Goal: Information Seeking & Learning: Find specific fact

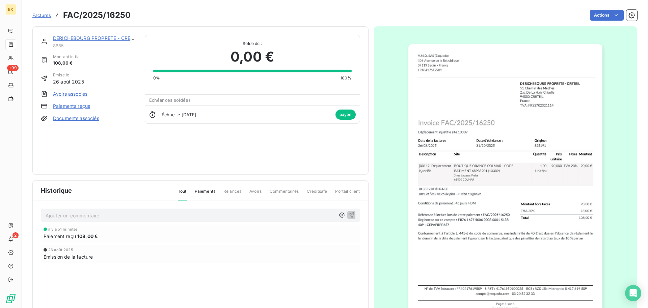
click at [42, 14] on span "Factures" at bounding box center [41, 14] width 19 height 5
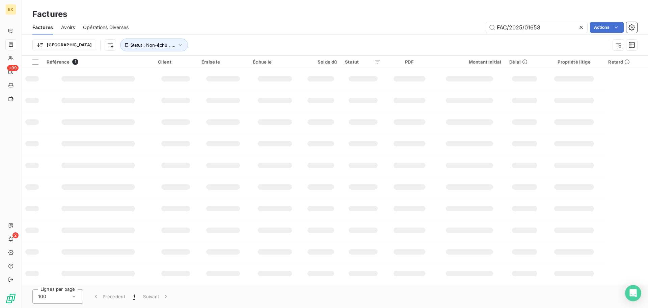
type input "FAC/2025/01658"
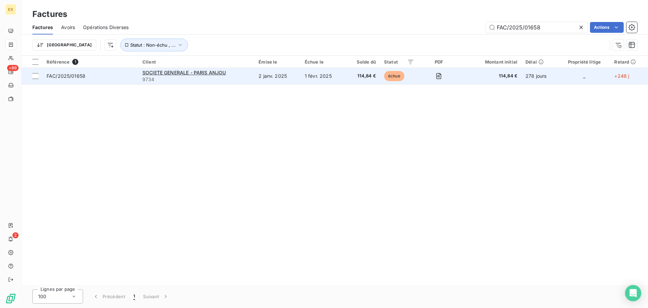
click at [259, 77] on td "2 janv. 2025" at bounding box center [278, 76] width 46 height 16
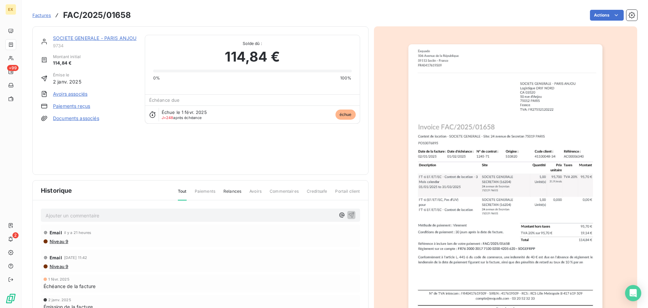
click at [84, 106] on link "Paiements reçus" at bounding box center [71, 106] width 37 height 7
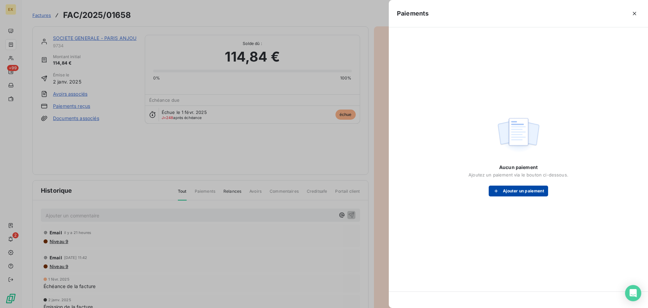
click at [527, 193] on button "Ajouter un paiement" at bounding box center [518, 190] width 59 height 11
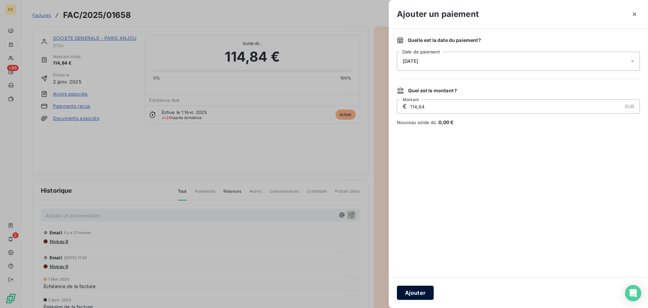
click at [430, 285] on button "Ajouter" at bounding box center [415, 292] width 37 height 14
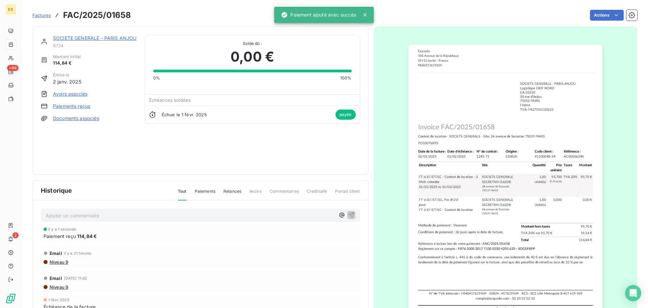
click at [46, 15] on span "Factures" at bounding box center [41, 14] width 19 height 5
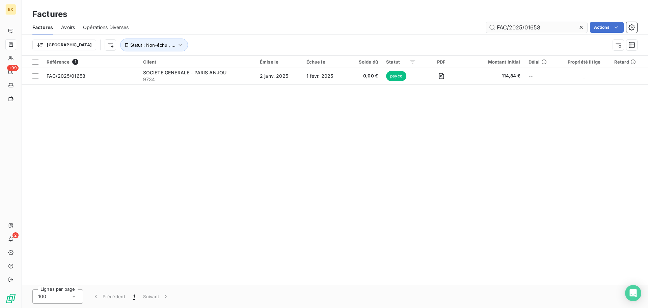
click at [545, 28] on input "FAC/2025/01658" at bounding box center [536, 27] width 101 height 11
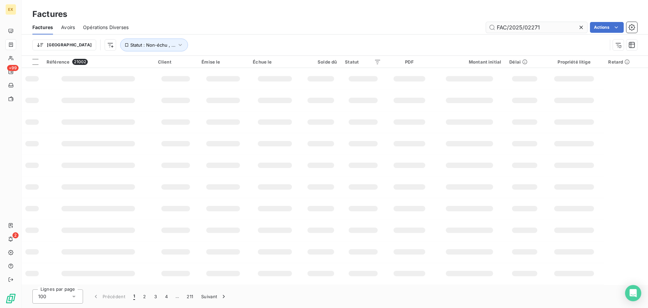
type input "FAC/2025/02271"
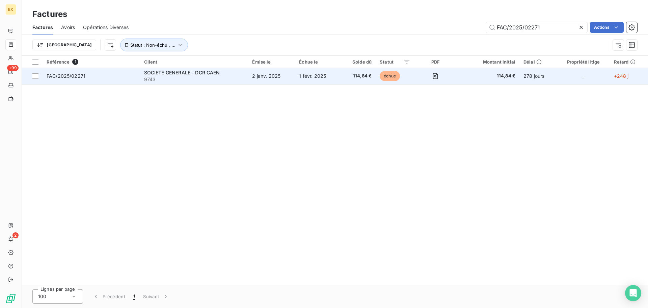
click at [109, 68] on td "FAC/2025/02271" at bounding box center [92, 76] width 98 height 16
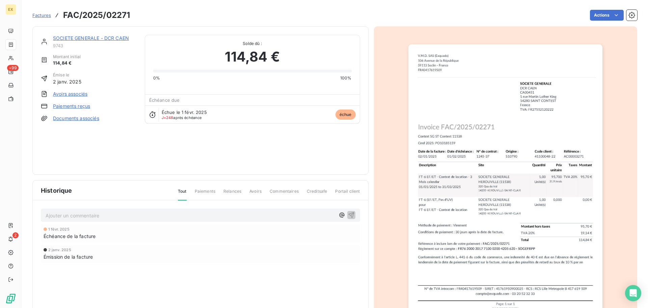
click at [76, 103] on link "Paiements reçus" at bounding box center [71, 106] width 37 height 7
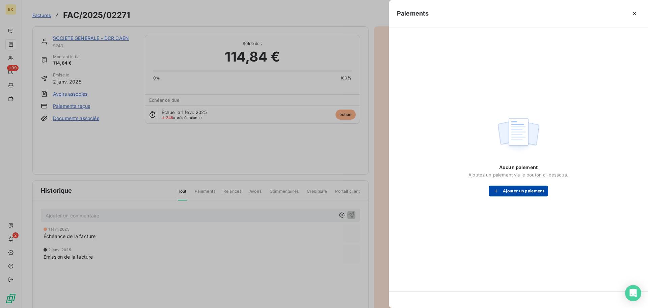
click at [529, 193] on button "Ajouter un paiement" at bounding box center [518, 190] width 59 height 11
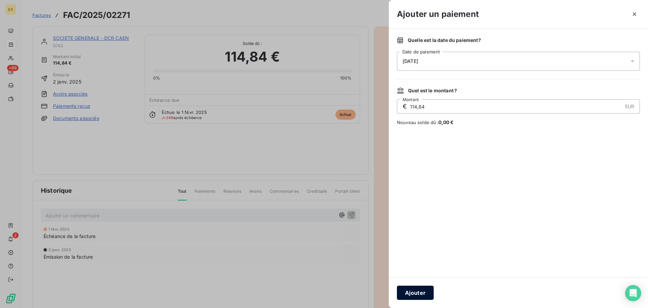
drag, startPoint x: 420, startPoint y: 292, endPoint x: 450, endPoint y: 287, distance: 29.5
click at [421, 292] on button "Ajouter" at bounding box center [415, 292] width 37 height 14
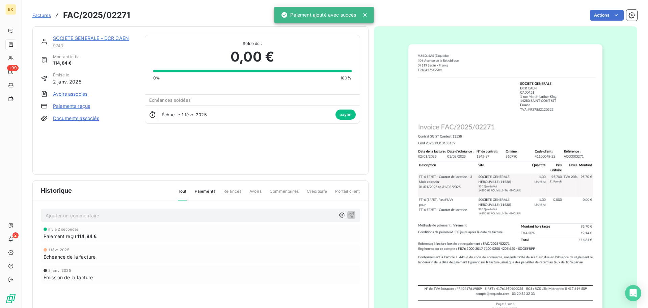
click at [78, 38] on link "SOCIETE GENERALE - DCR CAEN" at bounding box center [91, 38] width 76 height 6
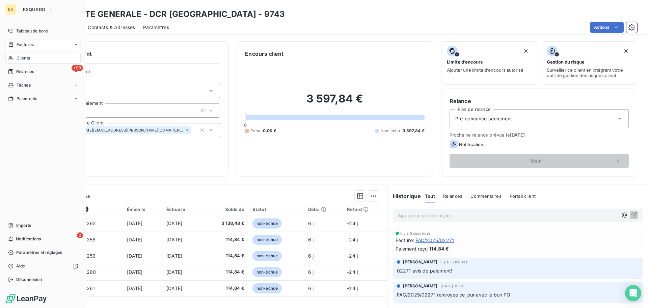
click at [28, 43] on span "Factures" at bounding box center [25, 45] width 17 height 6
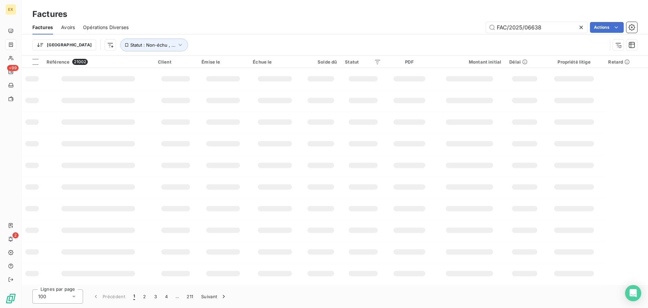
type input "FAC/2025/06638"
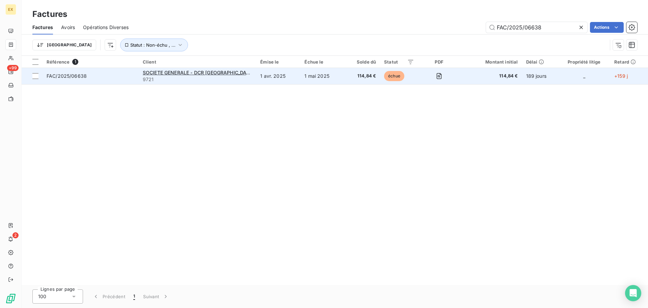
click at [138, 77] on td "FAC/2025/06638" at bounding box center [91, 76] width 96 height 16
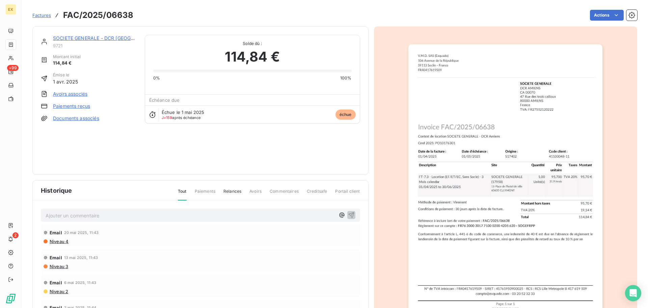
click at [74, 98] on div "SOCIETE GENERALE - DCR AMIENS 9721 Montant initial 114,84 € Émise le 1 avr. 202…" at bounding box center [89, 100] width 96 height 131
click at [70, 104] on link "Paiements reçus" at bounding box center [71, 106] width 37 height 7
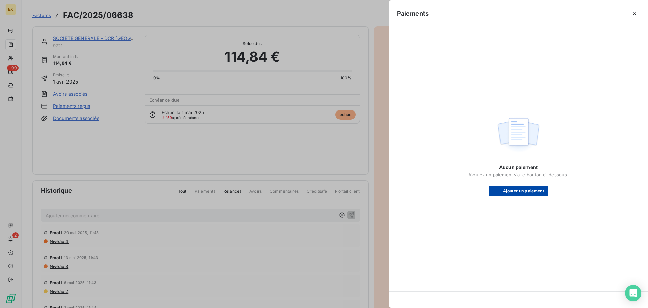
click at [509, 189] on button "Ajouter un paiement" at bounding box center [518, 190] width 59 height 11
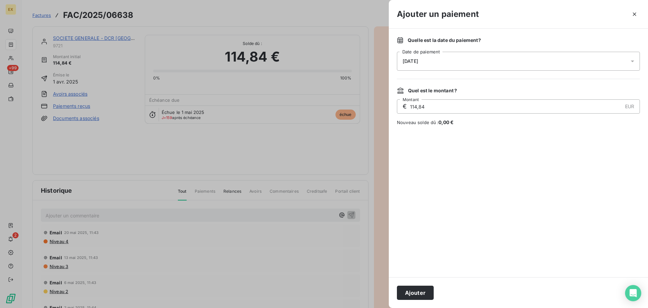
click at [410, 292] on button "Ajouter" at bounding box center [415, 292] width 37 height 14
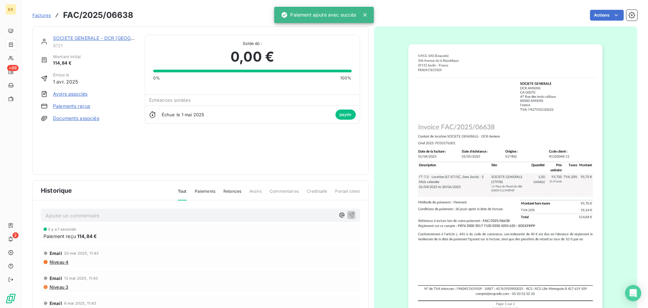
click at [38, 15] on span "Factures" at bounding box center [41, 14] width 19 height 5
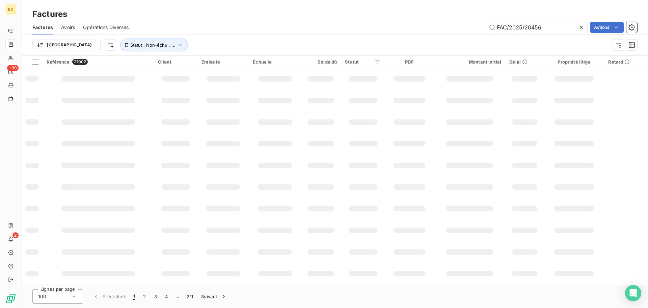
type input "FAC/2025/20456"
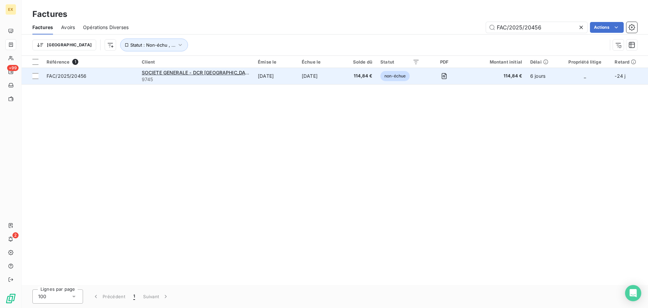
click at [128, 73] on span "FAC/2025/20456" at bounding box center [90, 76] width 87 height 7
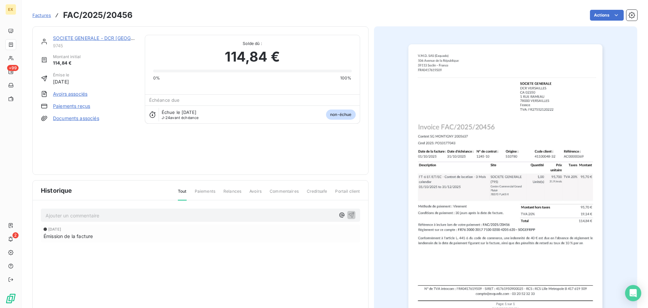
click at [77, 105] on link "Paiements reçus" at bounding box center [71, 106] width 37 height 7
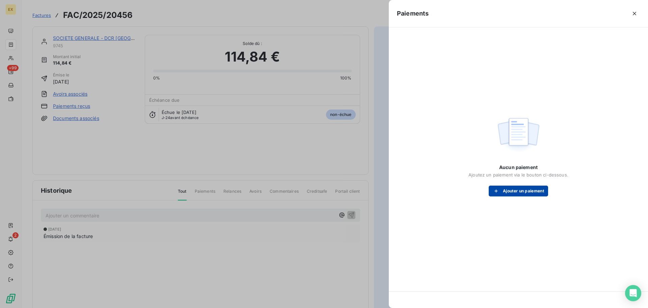
click at [536, 189] on button "Ajouter un paiement" at bounding box center [518, 190] width 59 height 11
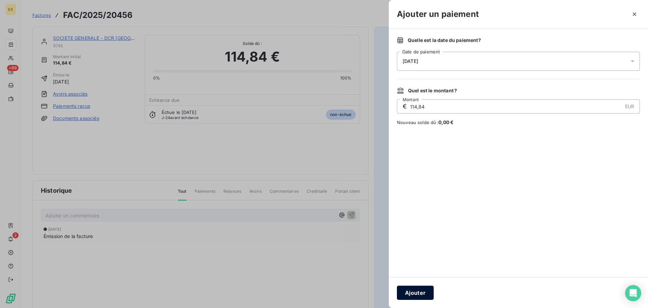
click at [424, 290] on button "Ajouter" at bounding box center [415, 292] width 37 height 14
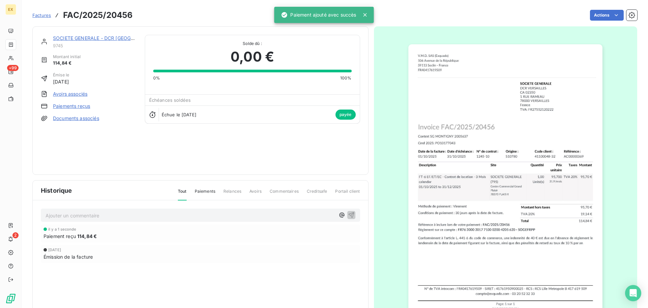
click at [41, 16] on span "Factures" at bounding box center [41, 14] width 19 height 5
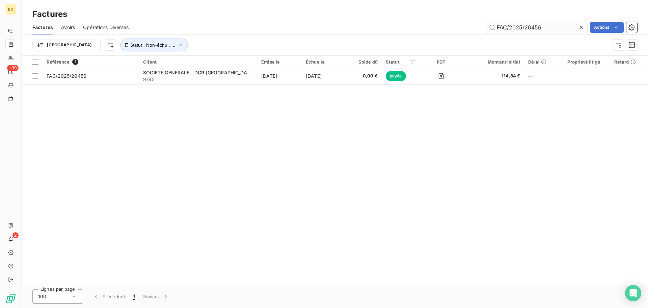
click at [554, 26] on input "FAC/2025/20456" at bounding box center [536, 27] width 101 height 11
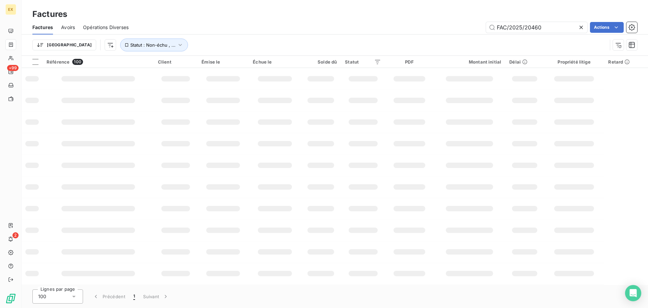
type input "FAC/2025/20460"
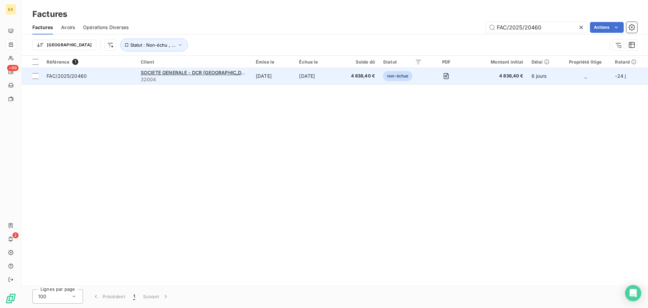
click at [128, 74] on span "FAC/2025/20460" at bounding box center [90, 76] width 86 height 7
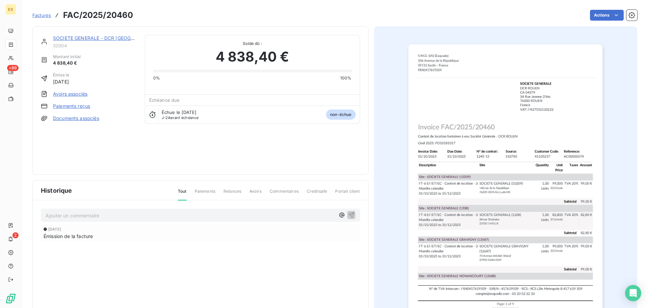
click at [78, 104] on link "Paiements reçus" at bounding box center [71, 106] width 37 height 7
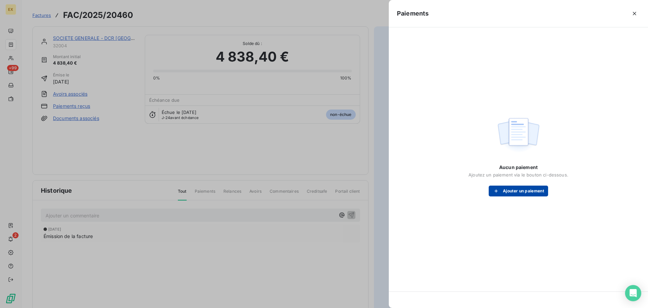
click at [533, 194] on button "Ajouter un paiement" at bounding box center [518, 190] width 59 height 11
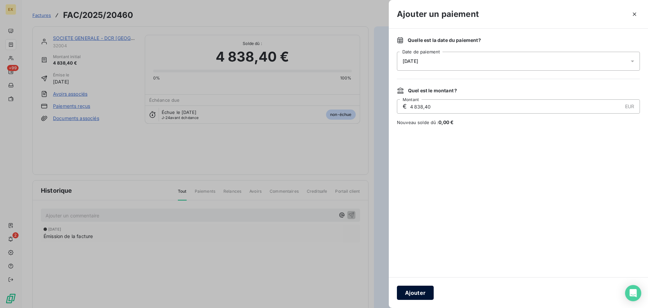
click at [422, 288] on button "Ajouter" at bounding box center [415, 292] width 37 height 14
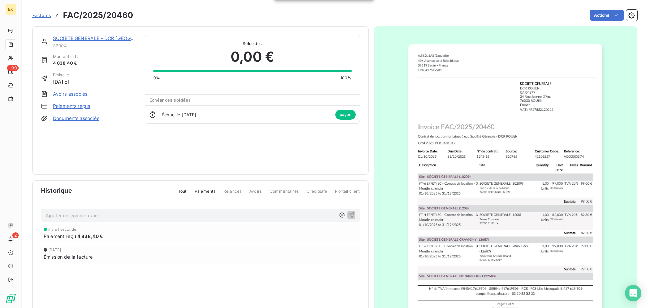
click at [41, 15] on span "Factures" at bounding box center [41, 14] width 19 height 5
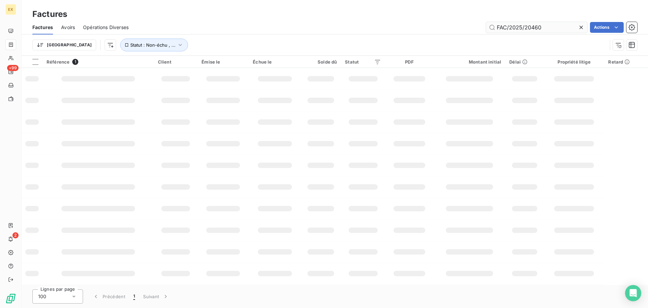
click at [563, 25] on input "FAC/2025/20460" at bounding box center [536, 27] width 101 height 11
type input "FAC/2025/16884"
click at [555, 28] on input "FAC/2025/16884" at bounding box center [536, 27] width 101 height 11
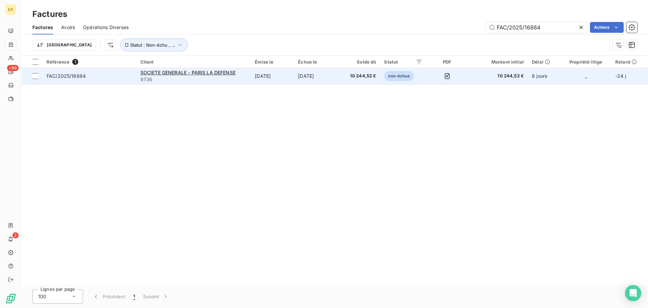
click at [121, 76] on span "FAC/2025/16884" at bounding box center [90, 76] width 86 height 7
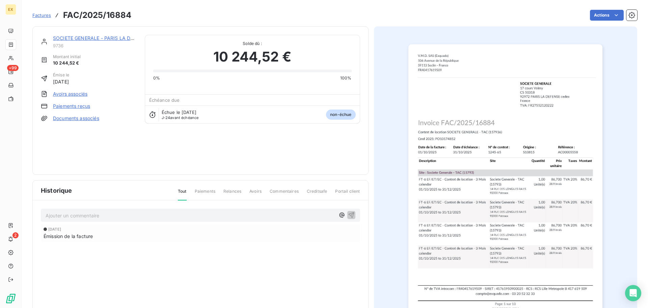
click at [75, 103] on link "Paiements reçus" at bounding box center [71, 106] width 37 height 7
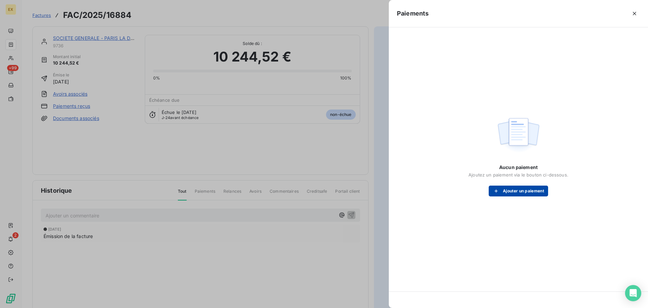
click at [519, 192] on button "Ajouter un paiement" at bounding box center [518, 190] width 59 height 11
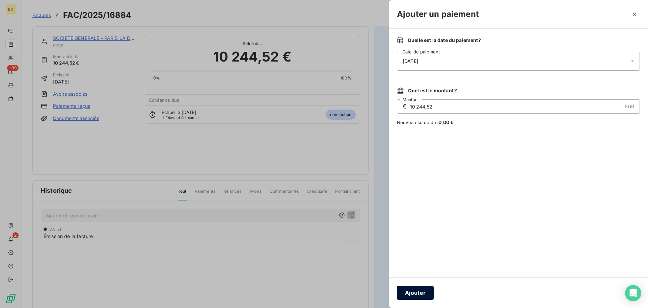
click at [422, 287] on button "Ajouter" at bounding box center [415, 292] width 37 height 14
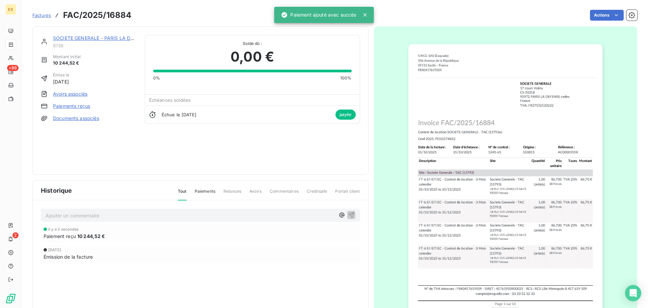
click at [40, 15] on span "Factures" at bounding box center [41, 14] width 19 height 5
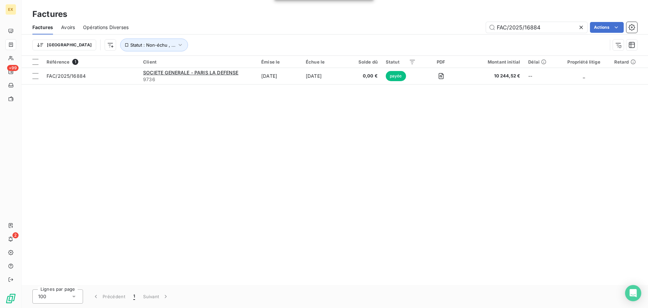
click at [69, 25] on span "Avoirs" at bounding box center [68, 27] width 14 height 7
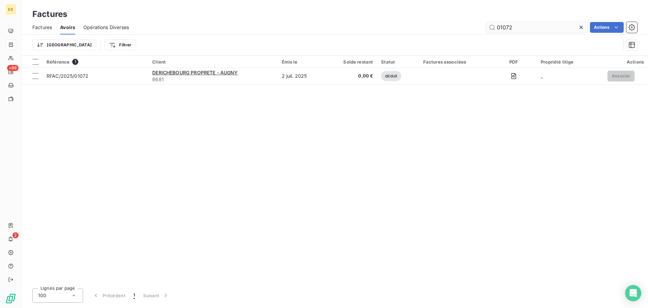
drag, startPoint x: 534, startPoint y: 27, endPoint x: 486, endPoint y: 27, distance: 48.0
click at [486, 27] on input "01072" at bounding box center [536, 27] width 101 height 11
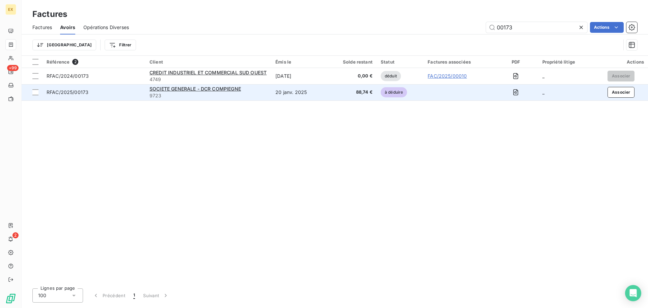
type input "00173"
click at [114, 86] on td "RFAC/2025/00173" at bounding box center [94, 92] width 103 height 16
click at [119, 90] on div "RFAC/2025/00173" at bounding box center [94, 92] width 95 height 7
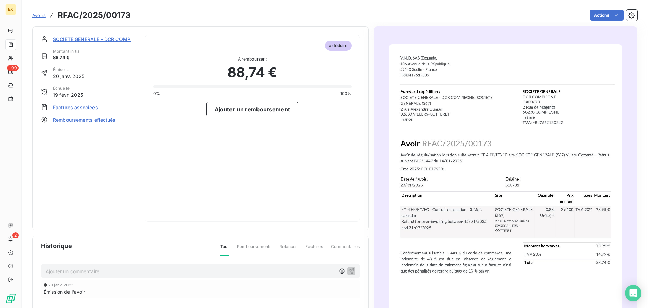
click at [81, 119] on span "Remboursements effectués" at bounding box center [84, 119] width 63 height 7
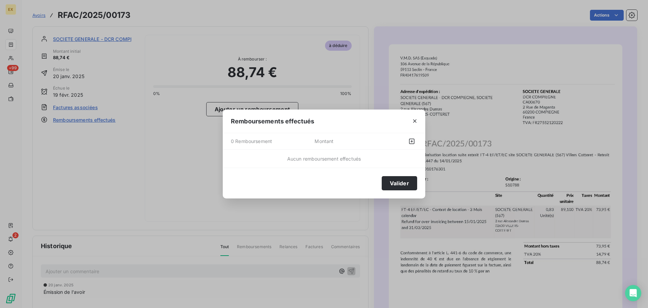
click at [395, 175] on div "Valider" at bounding box center [324, 183] width 203 height 31
drag, startPoint x: 399, startPoint y: 180, endPoint x: 409, endPoint y: 181, distance: 10.2
click at [400, 180] on button "Valider" at bounding box center [399, 183] width 35 height 14
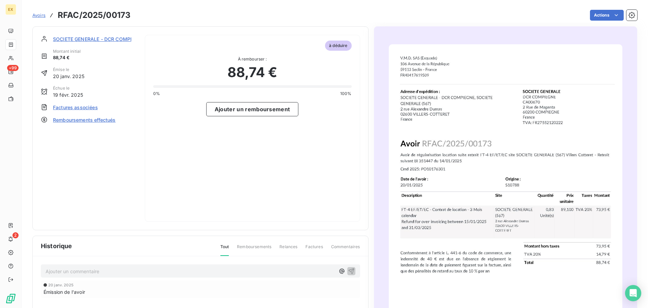
click at [92, 120] on span "Remboursements effectués" at bounding box center [84, 119] width 63 height 7
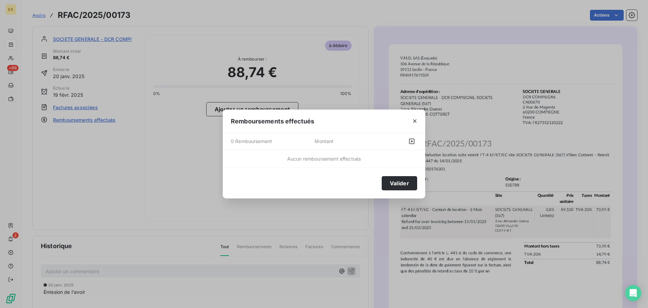
click at [254, 141] on span "0 Remboursement" at bounding box center [273, 141] width 84 height 11
click at [413, 141] on icon "button" at bounding box center [411, 140] width 5 height 5
select select "9"
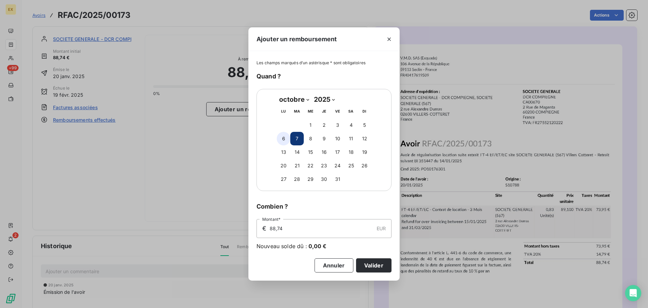
click at [284, 135] on button "6" at bounding box center [284, 139] width 14 height 14
click at [375, 263] on button "Valider" at bounding box center [373, 265] width 35 height 14
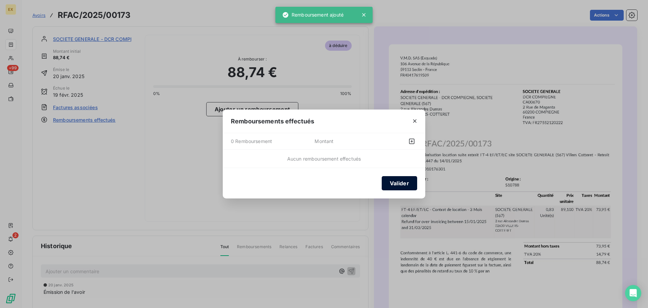
click at [398, 182] on button "Valider" at bounding box center [399, 183] width 35 height 14
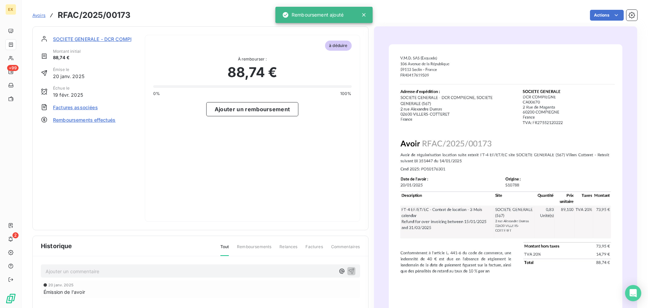
click at [40, 15] on span "Avoirs" at bounding box center [38, 14] width 13 height 5
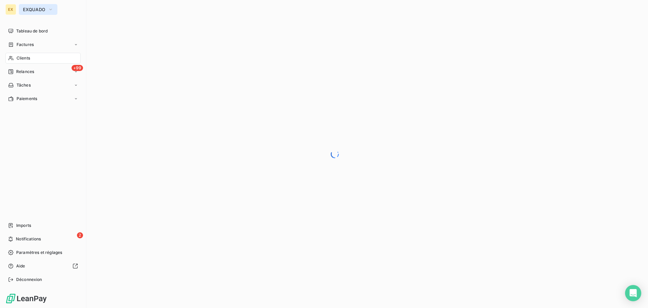
click at [41, 9] on span "EXQUADO" at bounding box center [34, 9] width 22 height 5
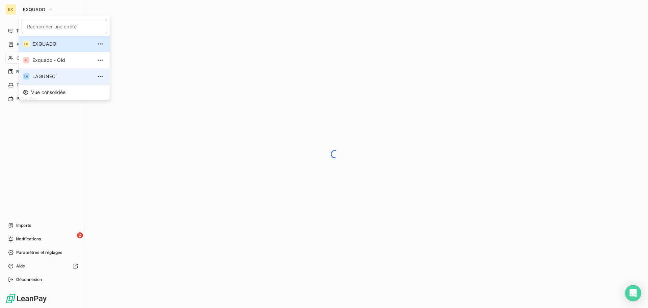
click at [45, 74] on span "LAGUNEO" at bounding box center [62, 76] width 60 height 7
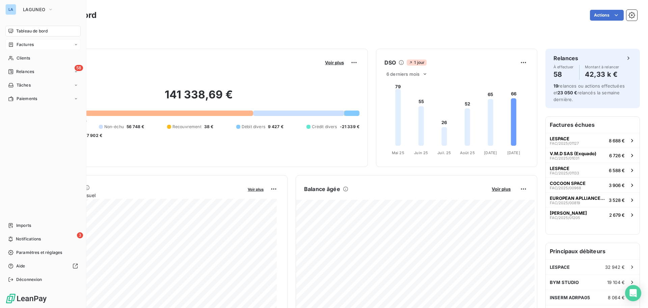
drag, startPoint x: 41, startPoint y: 46, endPoint x: 52, endPoint y: 47, distance: 11.2
click at [42, 46] on div "Factures" at bounding box center [42, 44] width 75 height 11
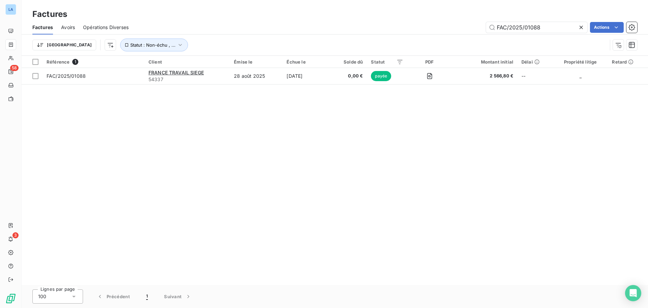
drag, startPoint x: 556, startPoint y: 28, endPoint x: 454, endPoint y: 27, distance: 102.3
click at [454, 27] on div "FAC/2025/01088 Actions" at bounding box center [387, 27] width 501 height 11
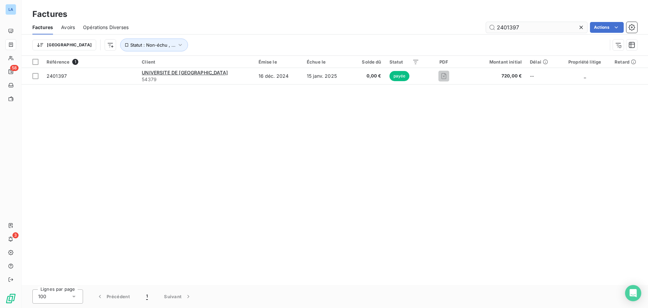
type input "2401397"
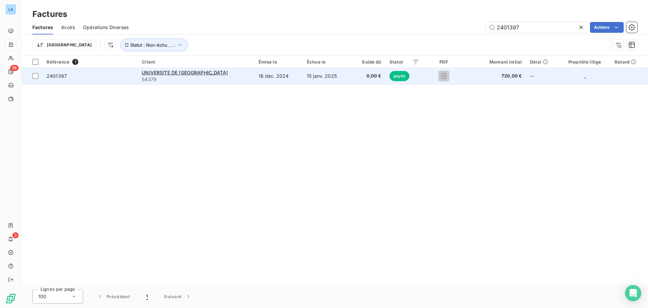
click at [134, 73] on span "2401397" at bounding box center [90, 76] width 87 height 7
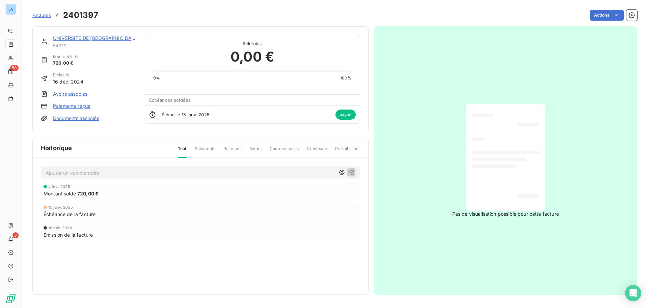
click at [83, 36] on link "UNIVERSITE DE [GEOGRAPHIC_DATA]" at bounding box center [96, 38] width 86 height 6
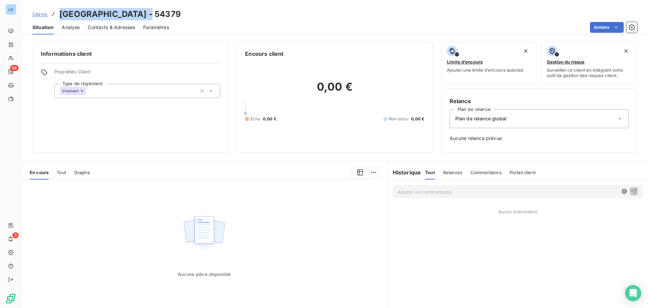
drag, startPoint x: 146, startPoint y: 16, endPoint x: 59, endPoint y: 15, distance: 86.8
click at [59, 15] on div "Clients [GEOGRAPHIC_DATA] - 54379" at bounding box center [106, 14] width 149 height 12
copy h3 "UNIVERSITE DE [GEOGRAPHIC_DATA]"
click at [40, 14] on span "Clients" at bounding box center [39, 13] width 15 height 5
click at [68, 26] on span "Analyse" at bounding box center [71, 27] width 18 height 7
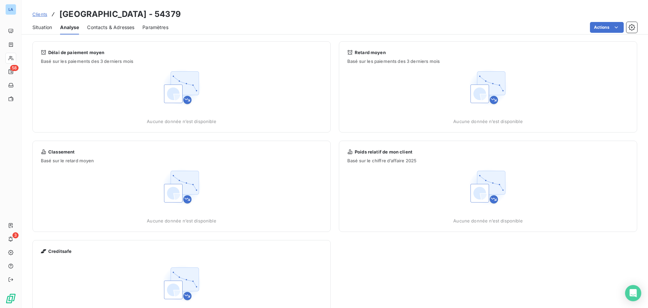
click at [117, 25] on span "Contacts & Adresses" at bounding box center [110, 27] width 47 height 7
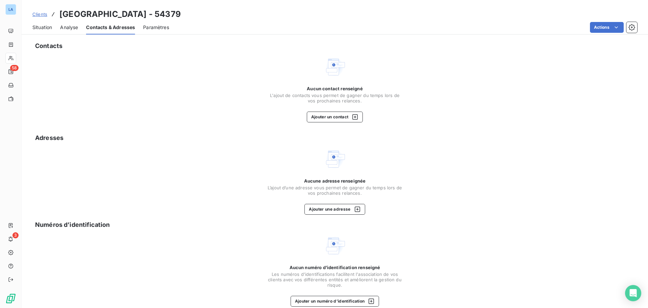
click at [44, 25] on span "Situation" at bounding box center [42, 27] width 20 height 7
